Goal: Task Accomplishment & Management: Manage account settings

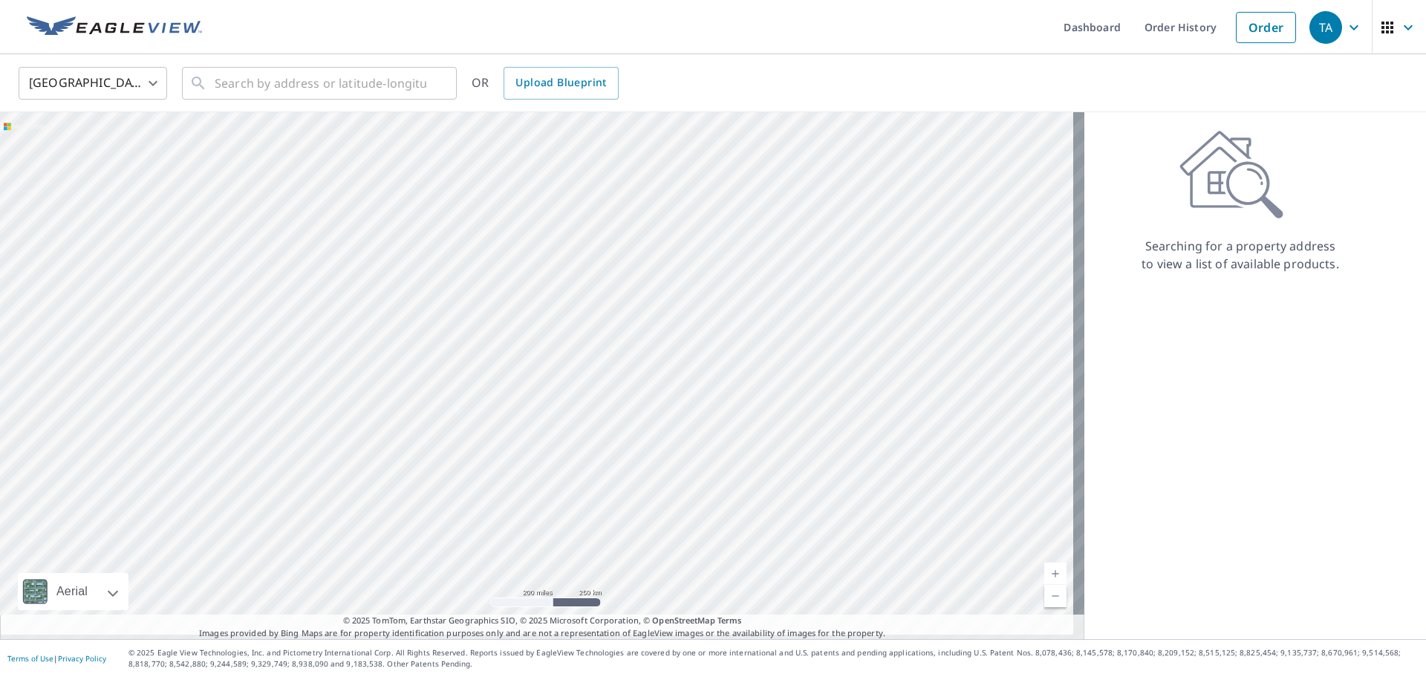
click at [1345, 27] on icon "button" at bounding box center [1354, 28] width 18 height 18
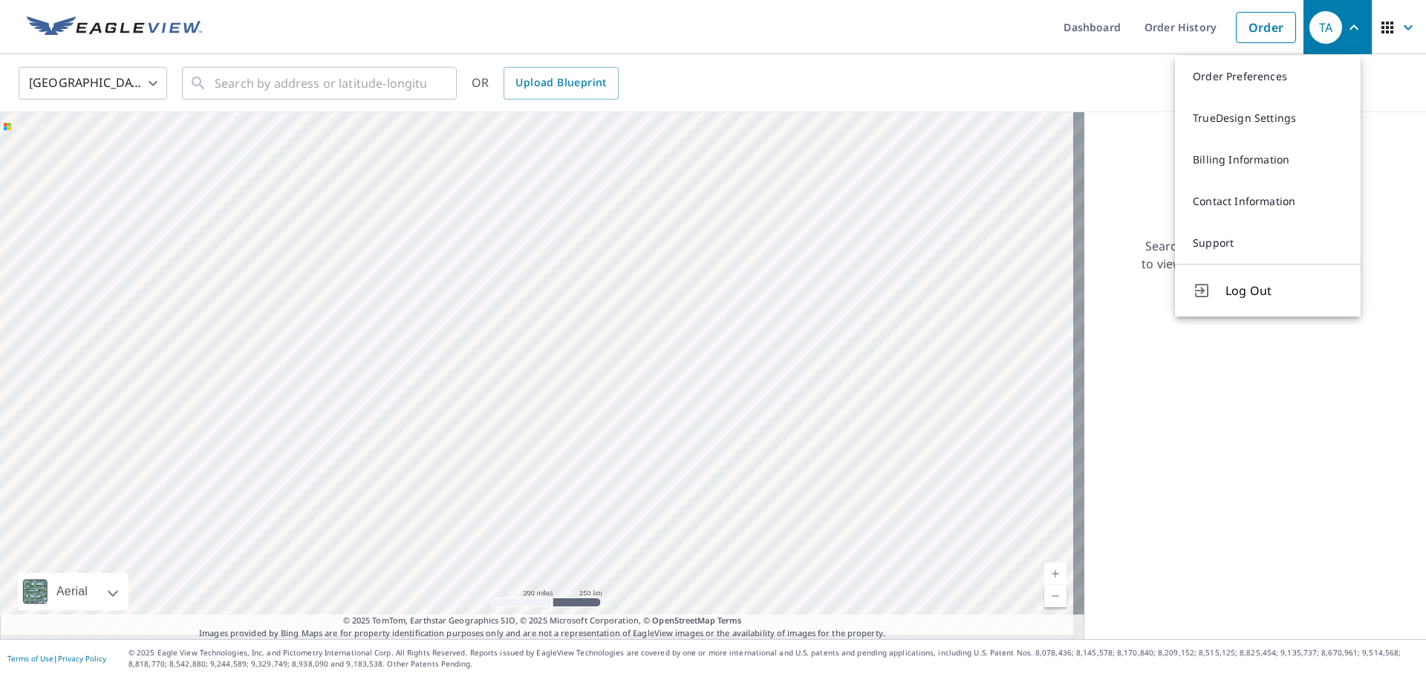
click at [241, 42] on ul "Dashboard Order History Order" at bounding box center [757, 27] width 1093 height 54
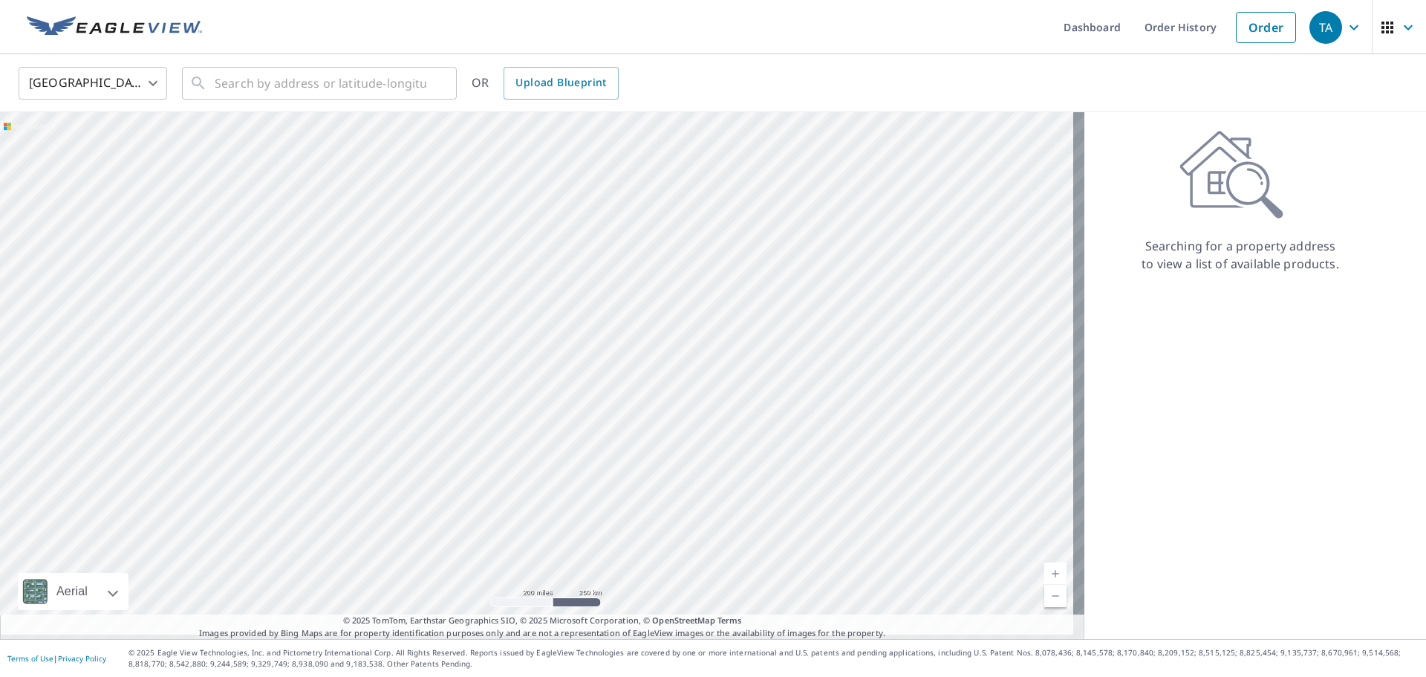
click at [1316, 33] on div "TA" at bounding box center [1326, 27] width 33 height 33
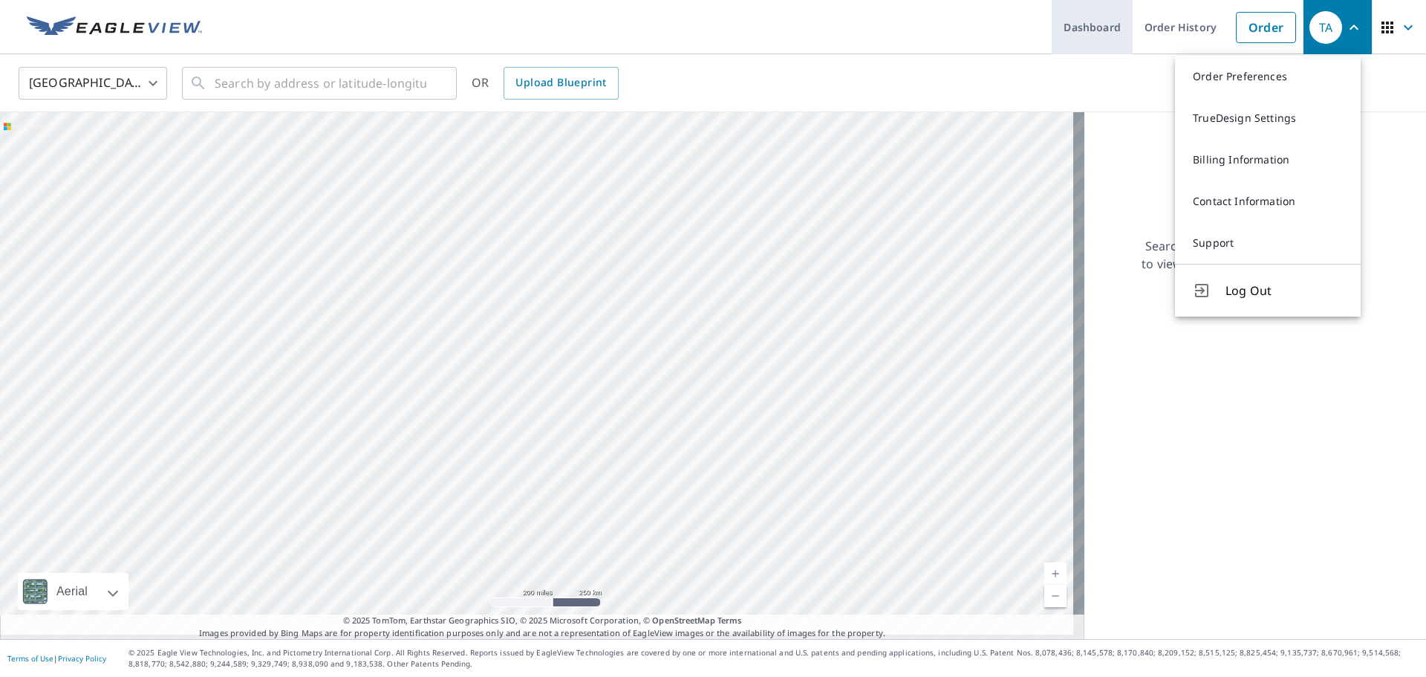
click at [1056, 19] on link "Dashboard" at bounding box center [1092, 27] width 81 height 54
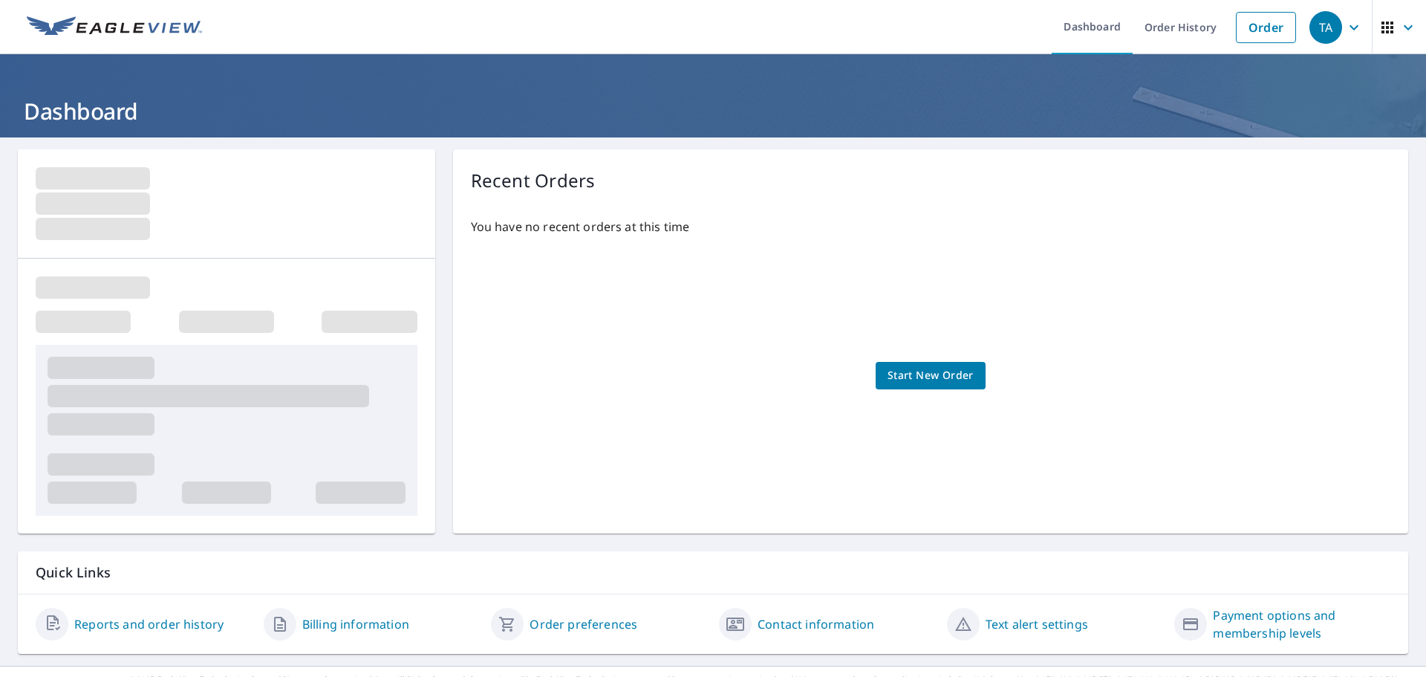
click at [1318, 43] on div "TA" at bounding box center [1326, 27] width 33 height 33
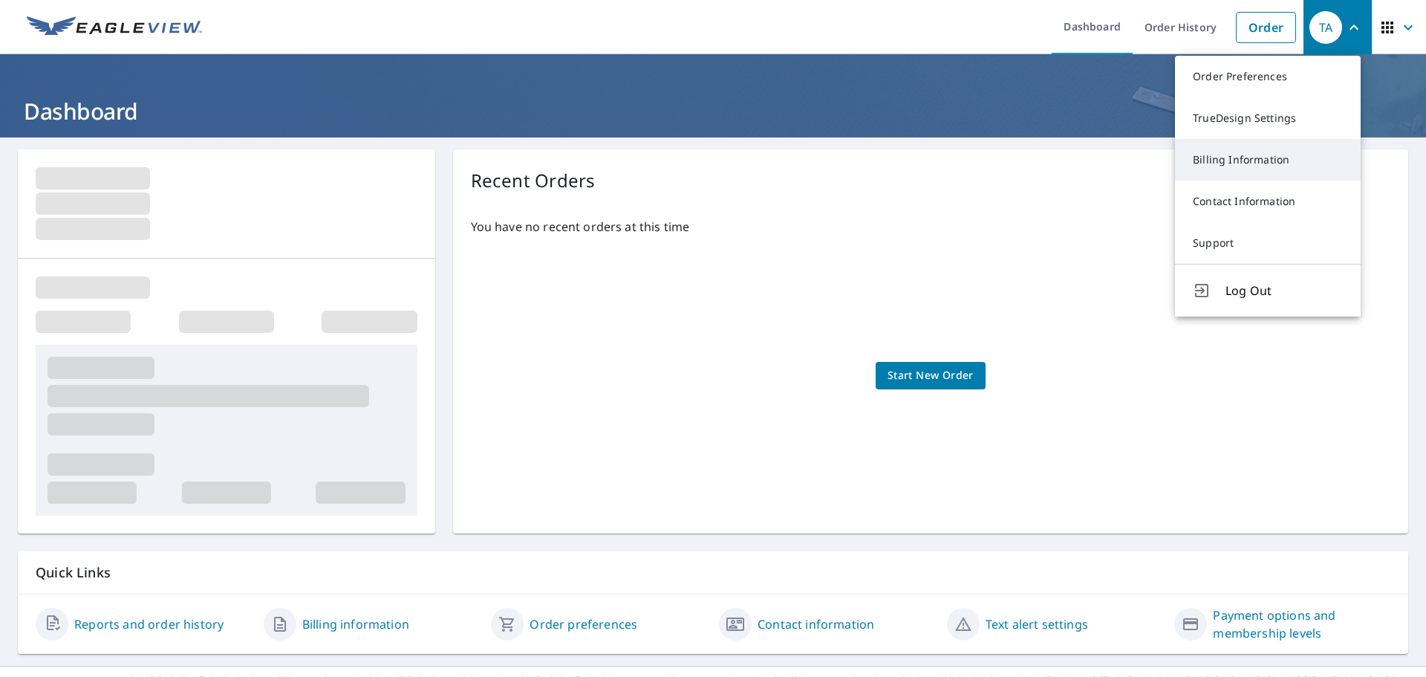
click at [1222, 163] on link "Billing Information" at bounding box center [1268, 160] width 186 height 42
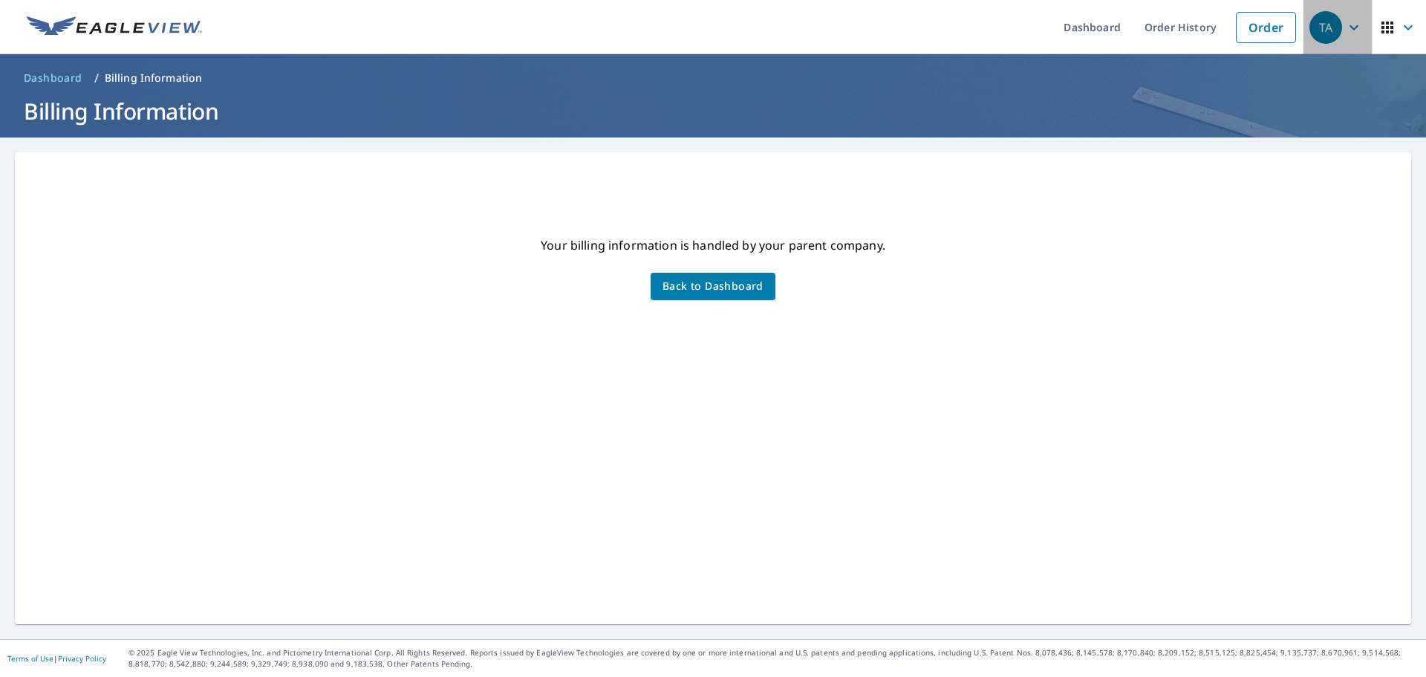
click at [1310, 30] on div "TA" at bounding box center [1326, 27] width 33 height 33
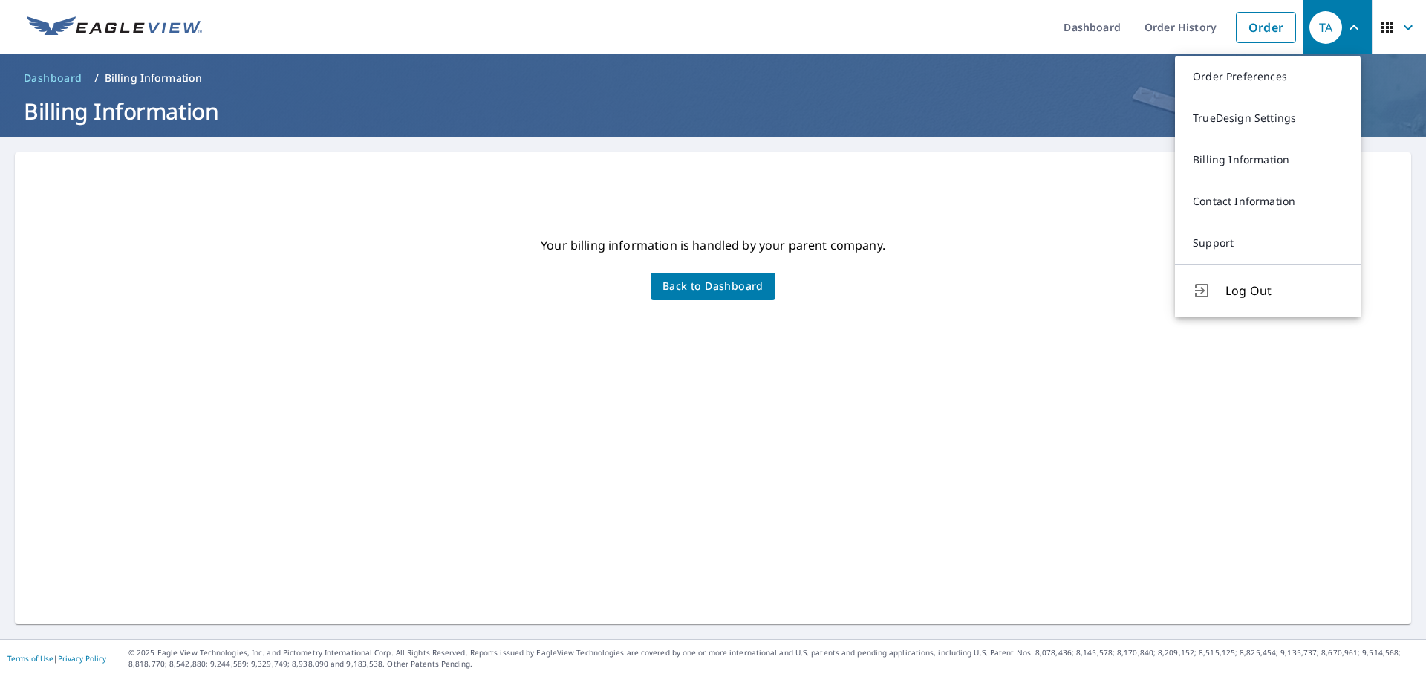
click at [954, 289] on div "Your billing information is handled by your parent company. Back to Dashboard" at bounding box center [713, 420] width 1361 height 374
